Goal: Find specific page/section: Find specific page/section

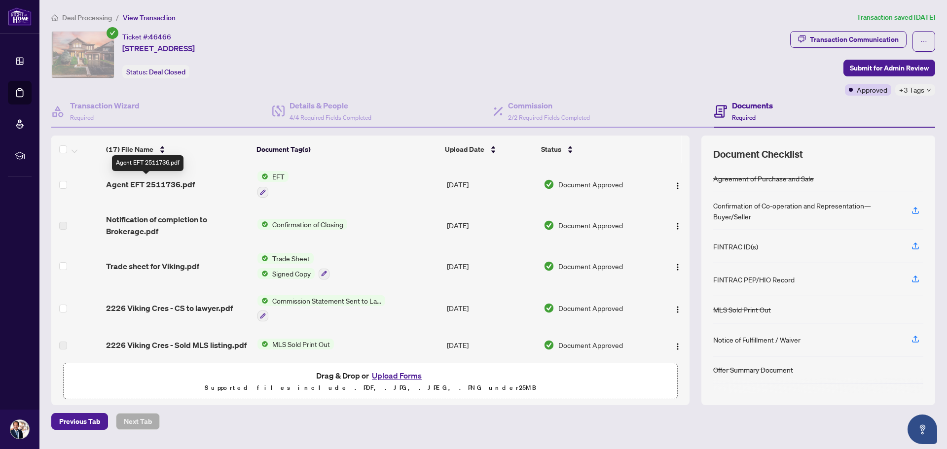
click at [159, 186] on span "Agent EFT 2511736.pdf" at bounding box center [150, 185] width 89 height 12
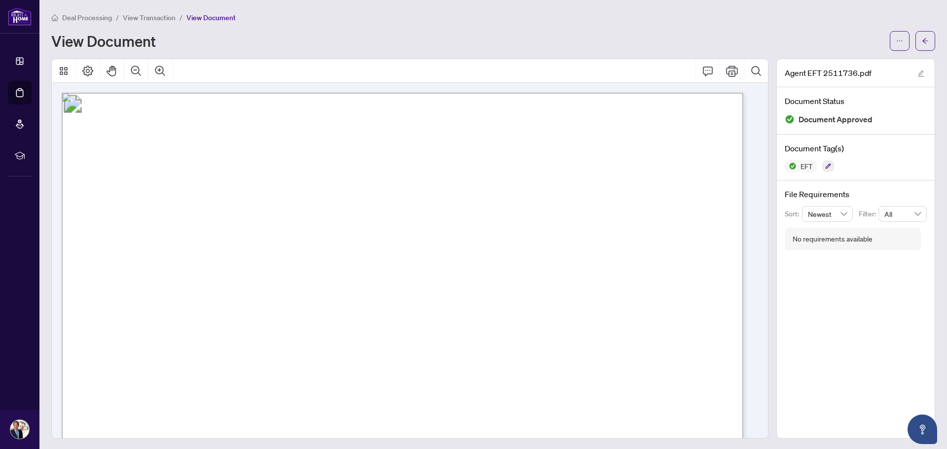
click at [161, 13] on span "View Transaction" at bounding box center [149, 17] width 53 height 9
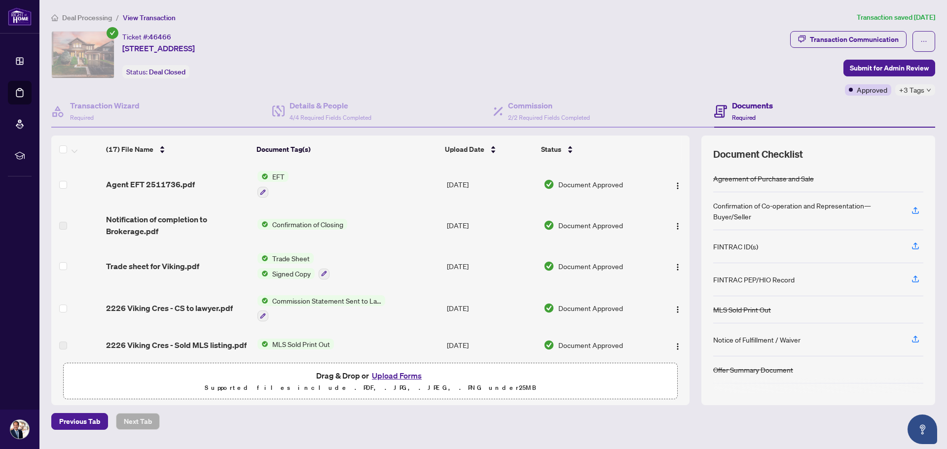
click at [104, 19] on span "Deal Processing" at bounding box center [87, 17] width 50 height 9
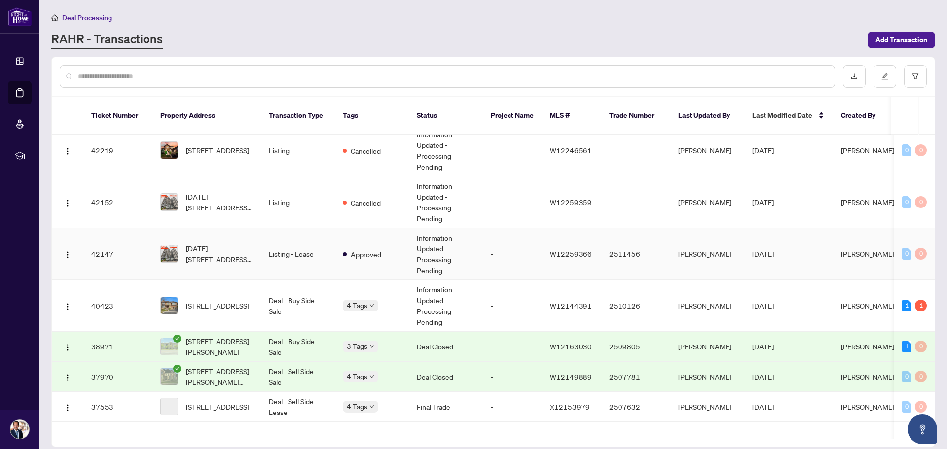
scroll to position [654, 0]
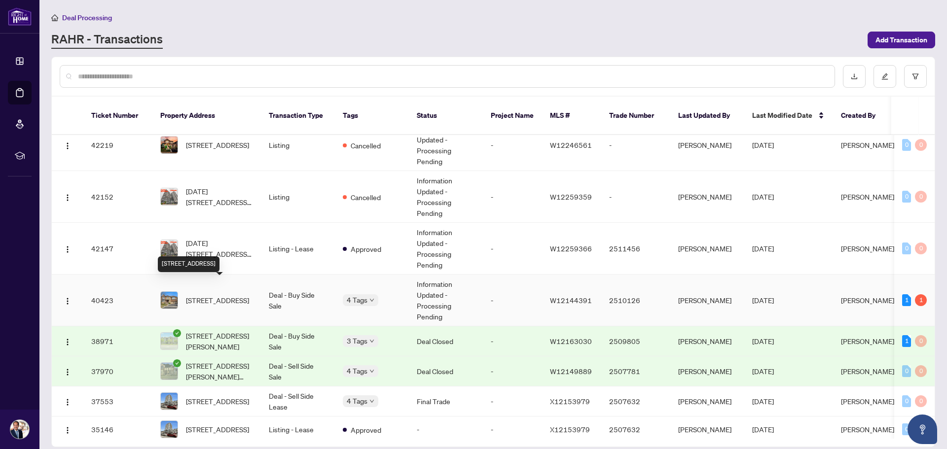
click at [197, 295] on span "[STREET_ADDRESS]" at bounding box center [217, 300] width 63 height 11
